Goal: Navigation & Orientation: Find specific page/section

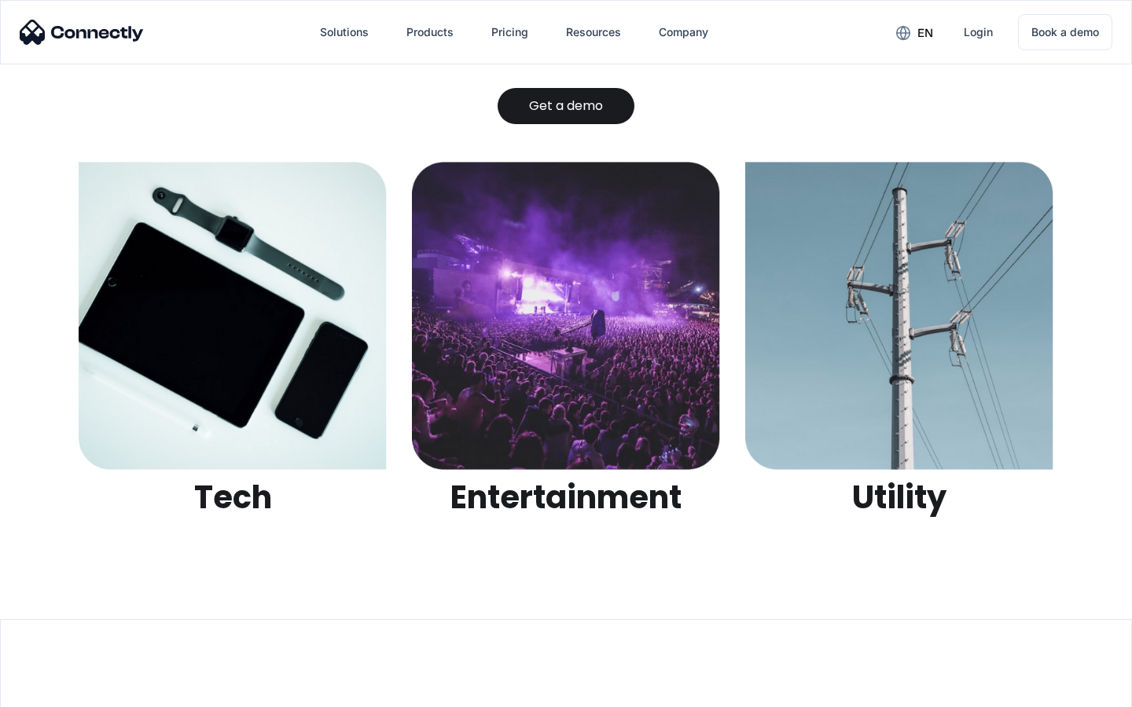
scroll to position [4959, 0]
